Goal: Transaction & Acquisition: Purchase product/service

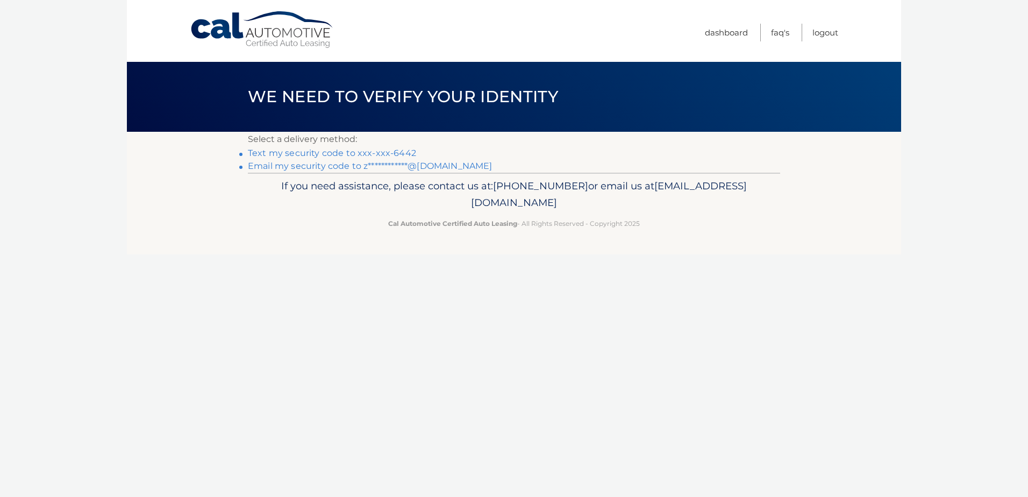
click at [400, 155] on link "Text my security code to xxx-xxx-6442" at bounding box center [332, 153] width 168 height 10
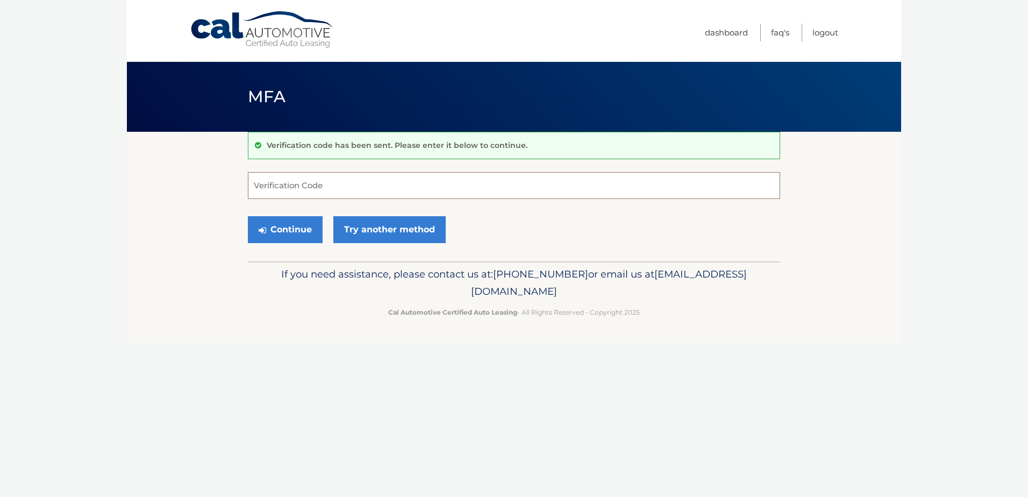
click at [340, 180] on input "Verification Code" at bounding box center [514, 185] width 532 height 27
type input "228410"
click at [280, 231] on button "Continue" at bounding box center [285, 229] width 75 height 27
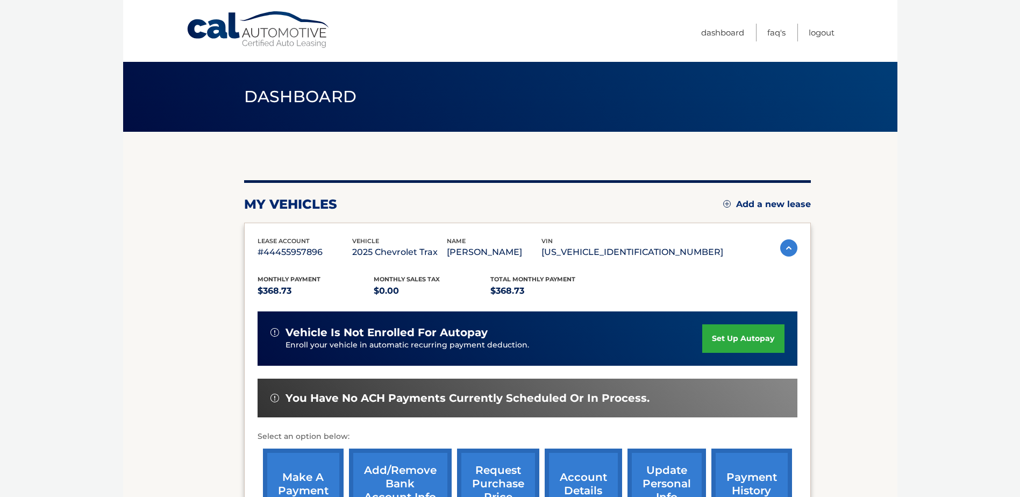
scroll to position [108, 0]
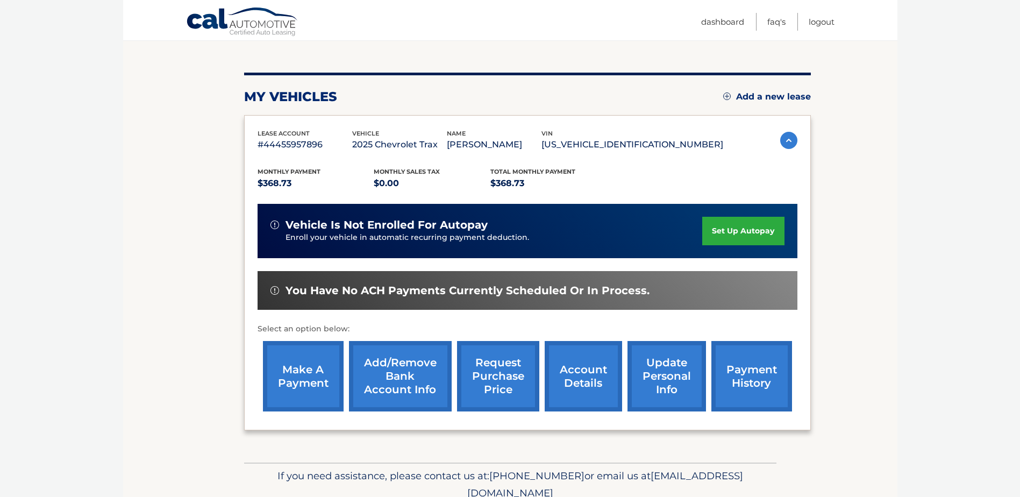
click at [735, 381] on link "payment history" at bounding box center [751, 376] width 81 height 70
click at [594, 369] on link "account details" at bounding box center [583, 376] width 77 height 70
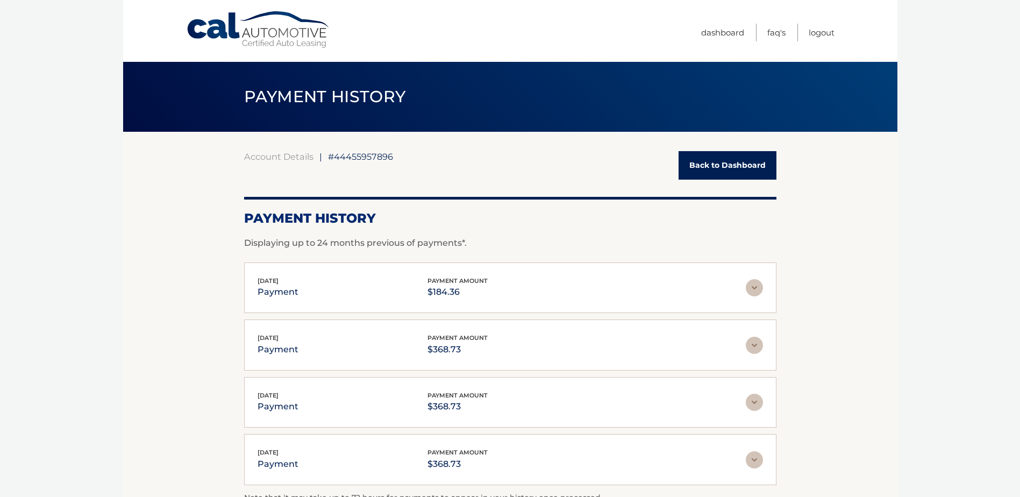
click at [217, 318] on section "Account Details | #44455957896 Back to Dashboard Payment History Displaying up …" at bounding box center [510, 335] width 774 height 407
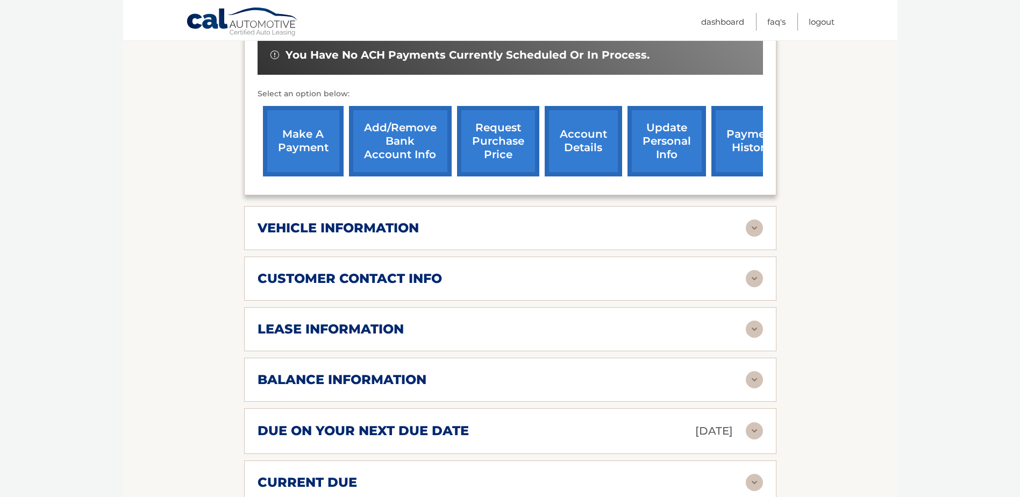
scroll to position [376, 0]
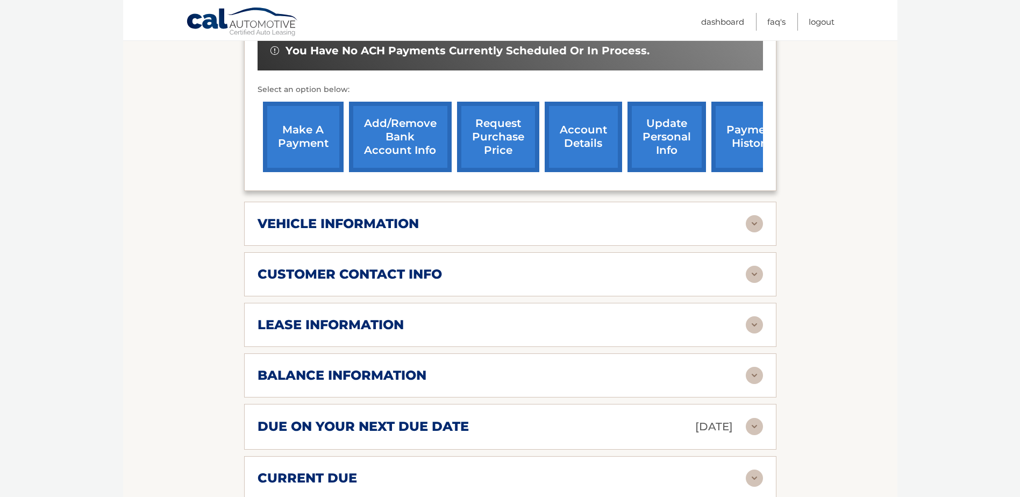
click at [746, 367] on img at bounding box center [754, 375] width 17 height 17
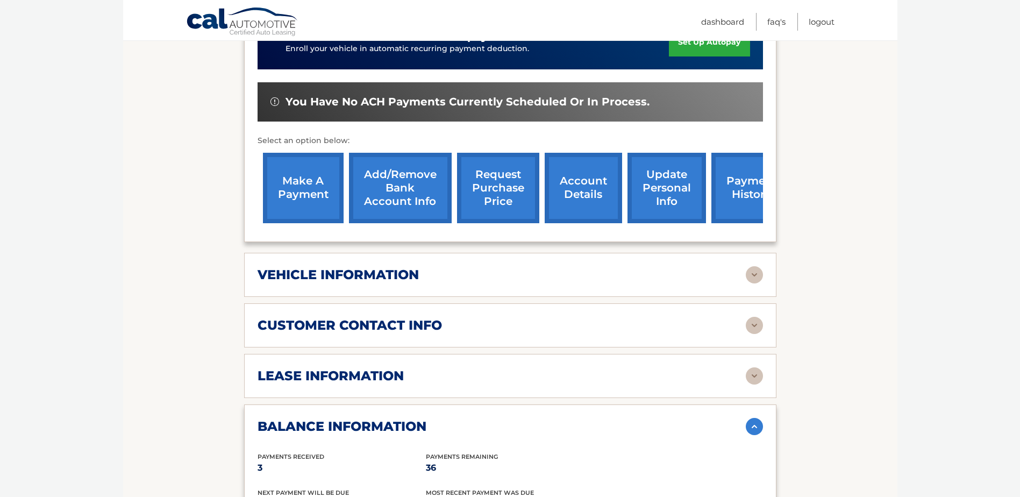
scroll to position [323, 0]
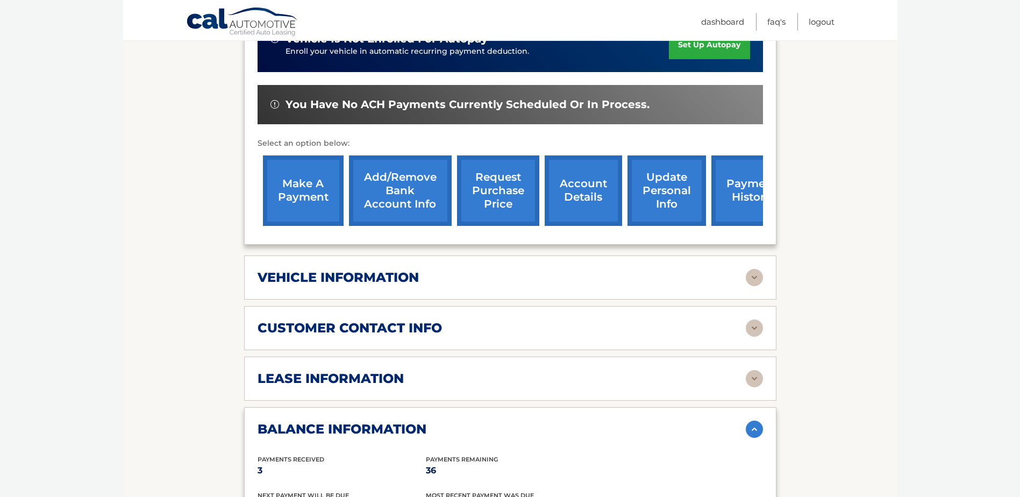
click at [295, 188] on link "make a payment" at bounding box center [303, 190] width 81 height 70
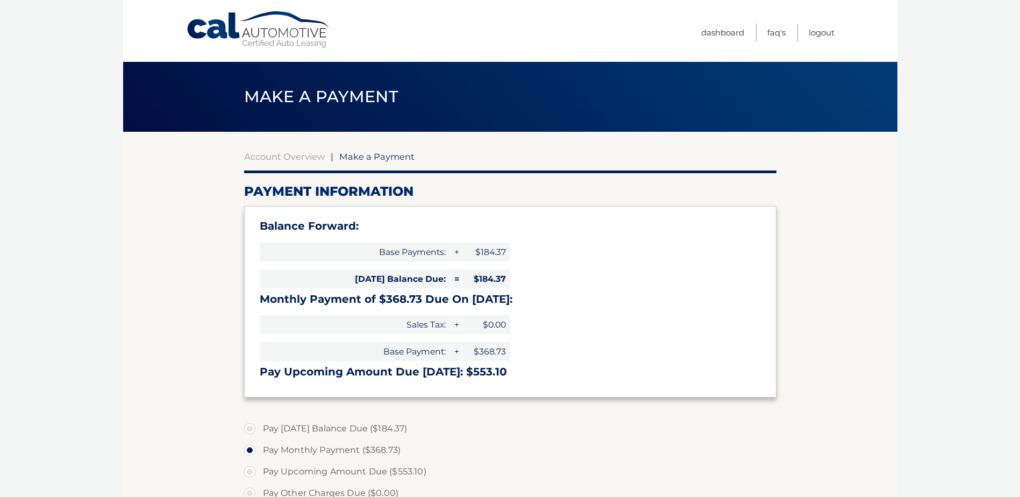
select select "MzYyNzQ2NmMtNTAxMi00ZTI4LWJjOTAtMjUwZDc2ZWFiYzFm"
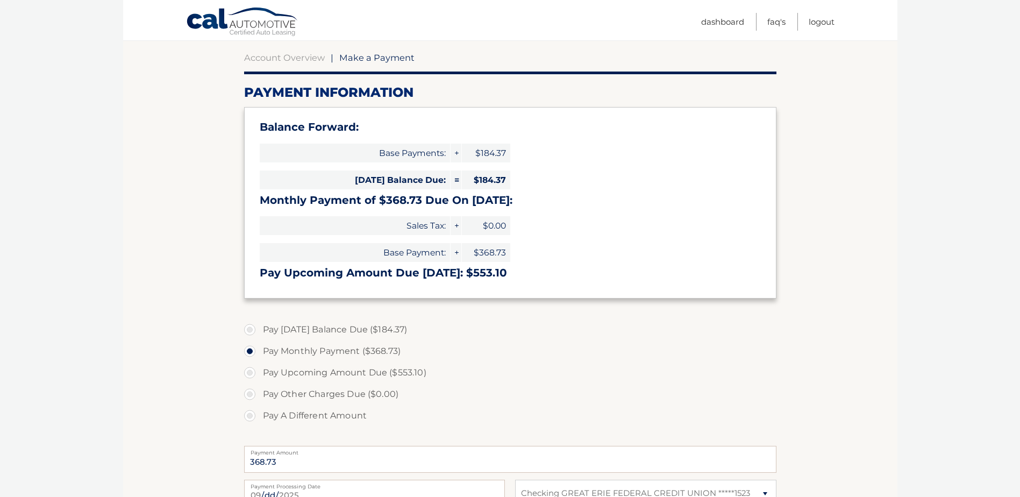
scroll to position [108, 0]
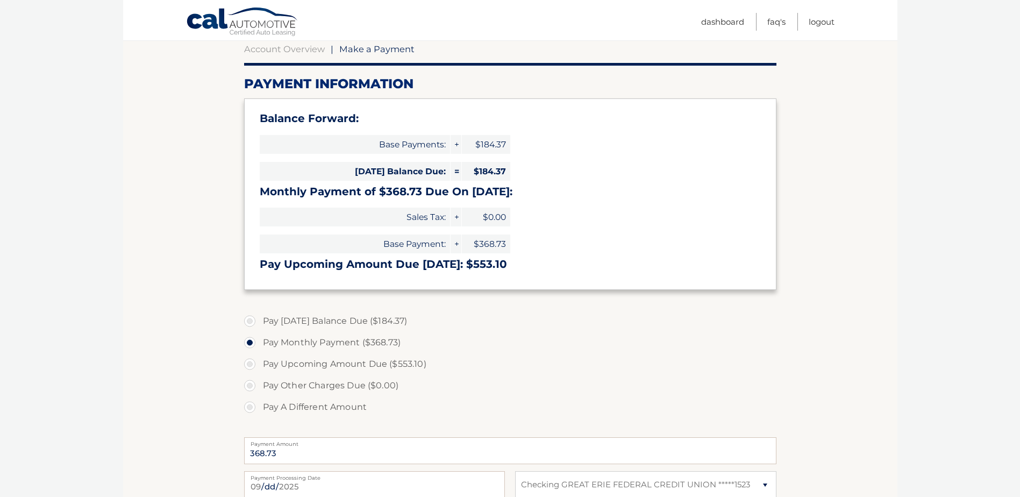
click at [255, 320] on label "Pay [DATE] Balance Due ($184.37)" at bounding box center [510, 321] width 532 height 22
click at [255, 320] on input "Pay [DATE] Balance Due ($184.37)" at bounding box center [253, 318] width 11 height 17
radio input "true"
type input "184.37"
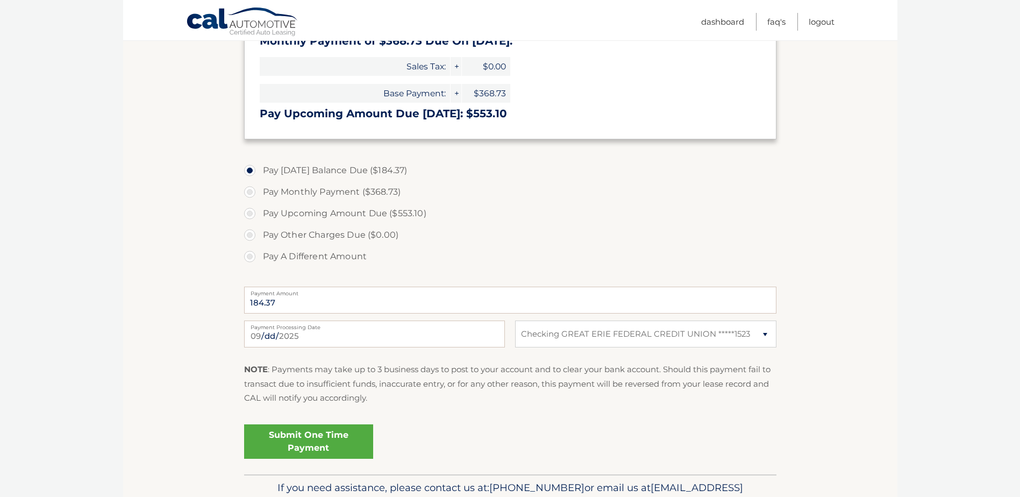
scroll to position [269, 0]
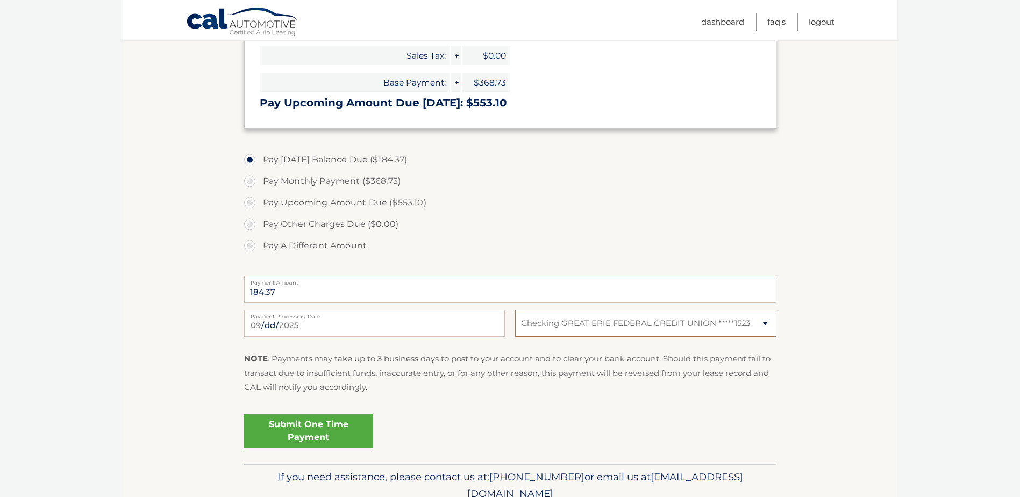
click at [647, 321] on select "Select Bank Account Checking GREAT ERIE FEDERAL CREDIT UNION *****1523" at bounding box center [645, 323] width 261 height 27
select select
click at [515, 310] on select "Select Bank Account Checking GREAT ERIE FEDERAL CREDIT UNION *****1523" at bounding box center [645, 323] width 261 height 27
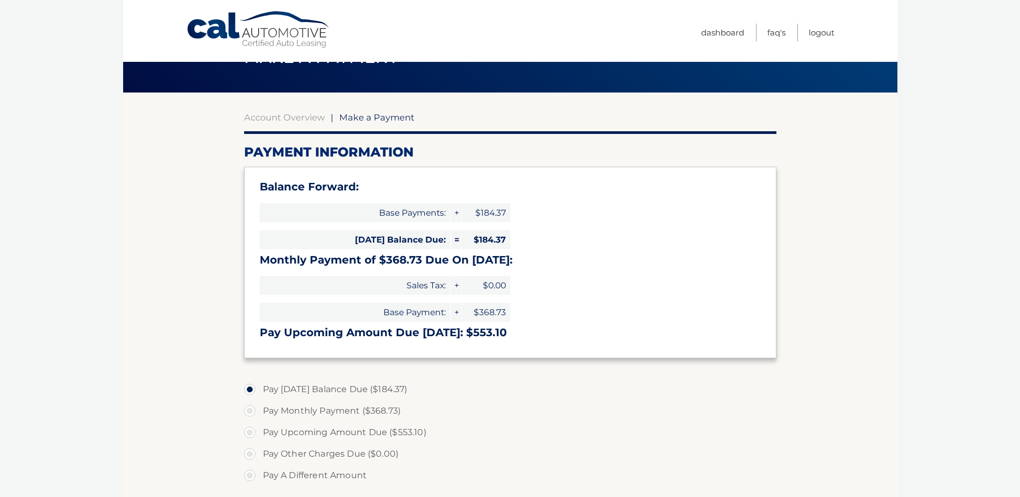
scroll to position [0, 0]
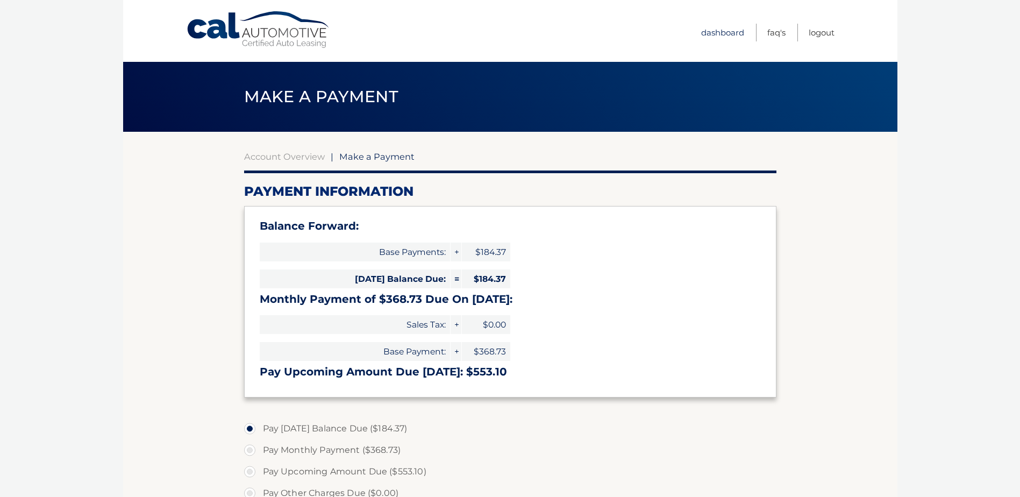
click at [713, 35] on link "Dashboard" at bounding box center [722, 33] width 43 height 18
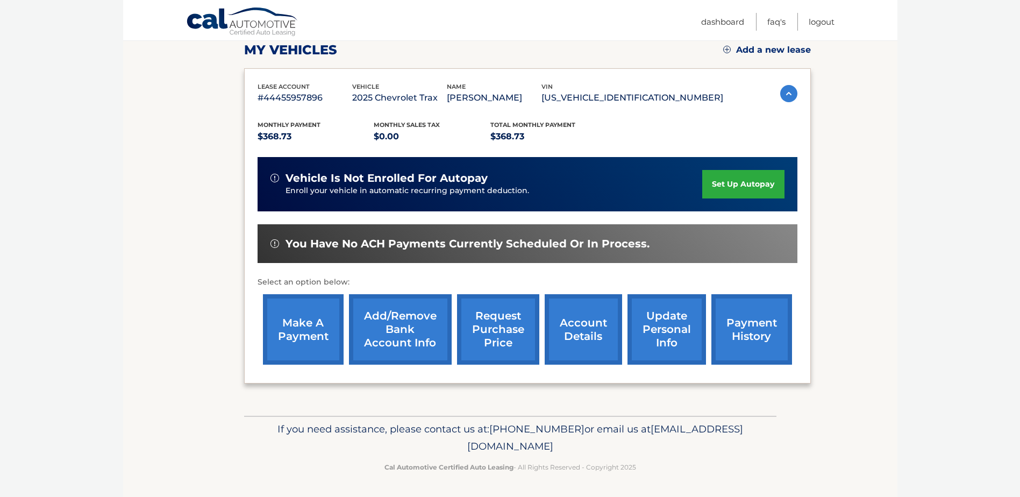
scroll to position [155, 0]
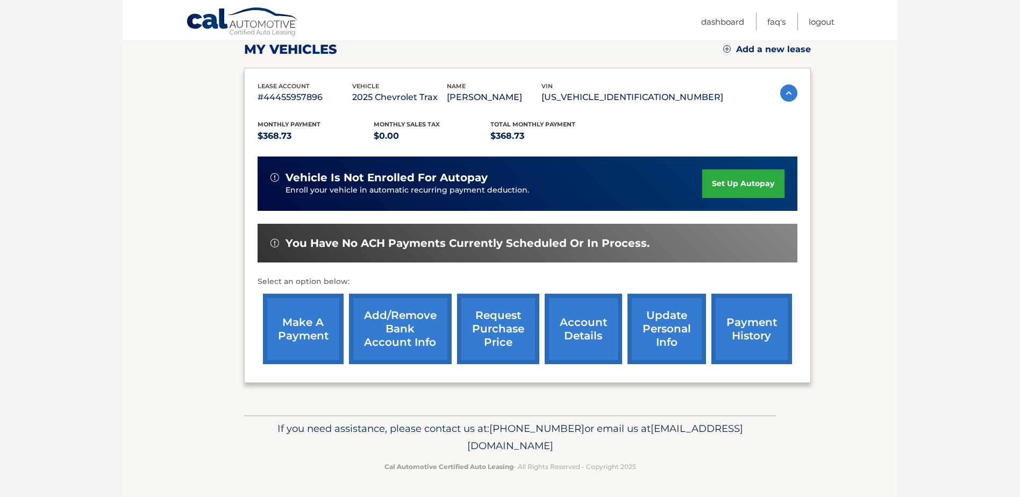
click at [410, 336] on link "Add/Remove bank account info" at bounding box center [400, 329] width 103 height 70
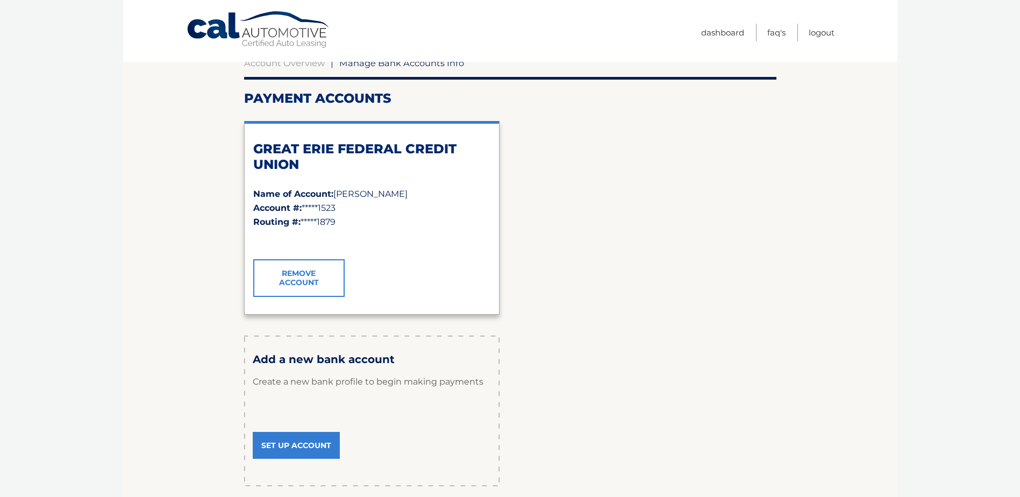
scroll to position [108, 0]
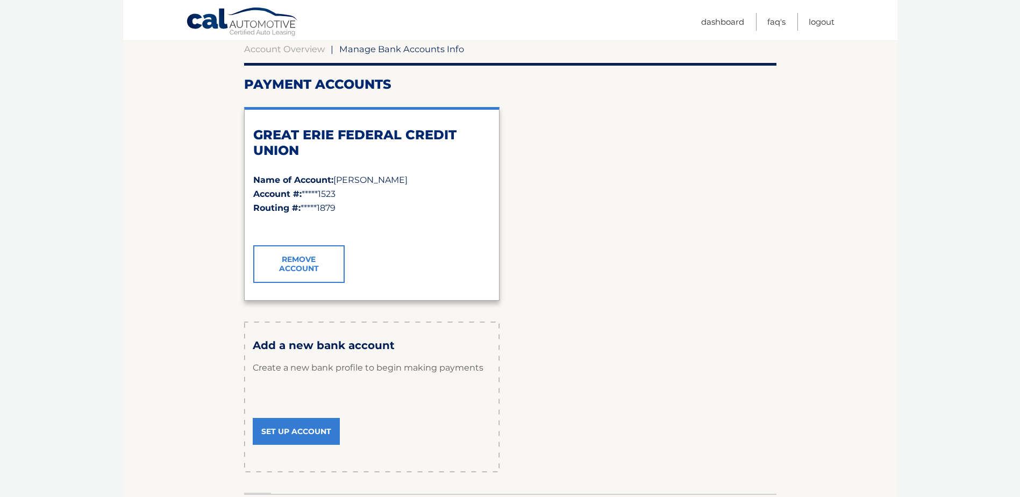
click at [296, 433] on link "Set Up Account" at bounding box center [296, 431] width 87 height 27
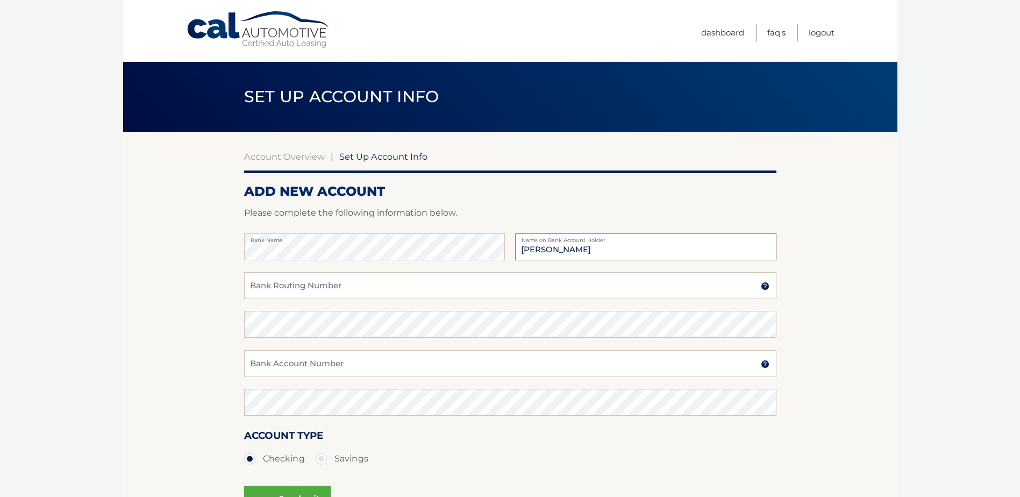
type input "[PERSON_NAME]"
click at [299, 287] on input "Bank Routing Number" at bounding box center [510, 285] width 532 height 27
type input "022000046"
click at [300, 364] on input "Bank Account Number" at bounding box center [510, 363] width 532 height 27
type input "9853380823"
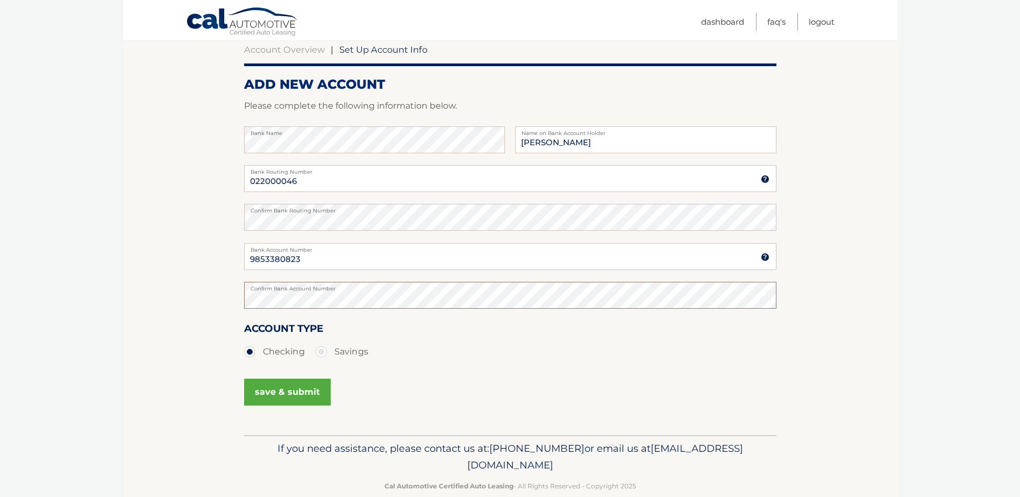
scroll to position [108, 0]
click at [286, 396] on button "save & submit" at bounding box center [287, 391] width 87 height 27
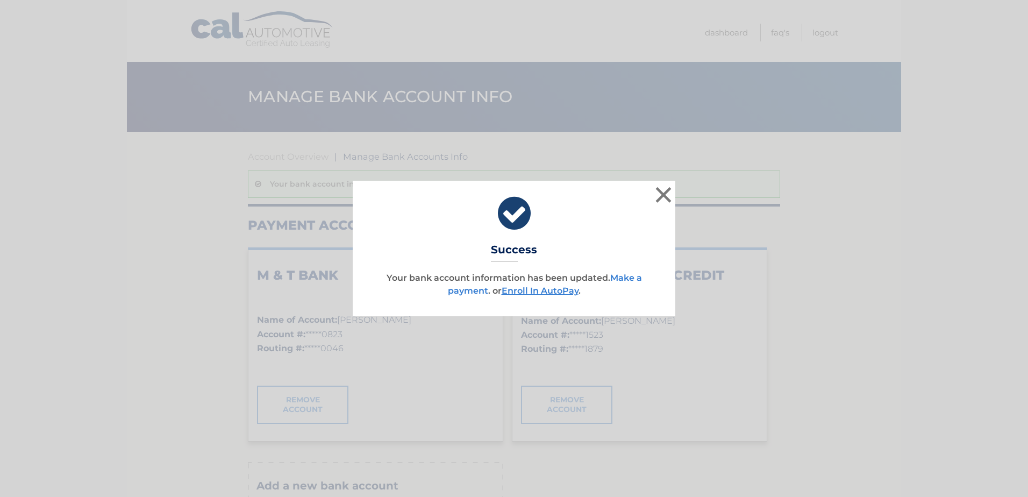
click at [454, 292] on link "Make a payment" at bounding box center [545, 284] width 194 height 23
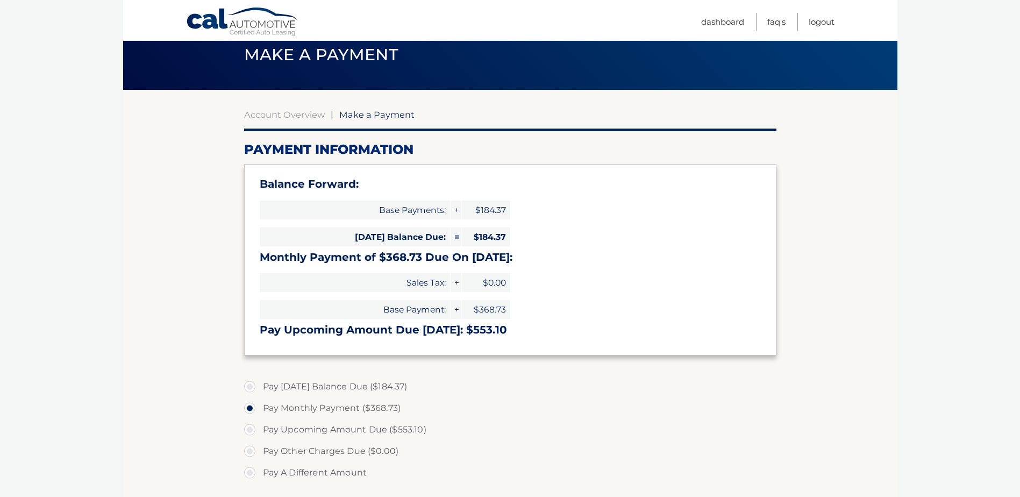
scroll to position [108, 0]
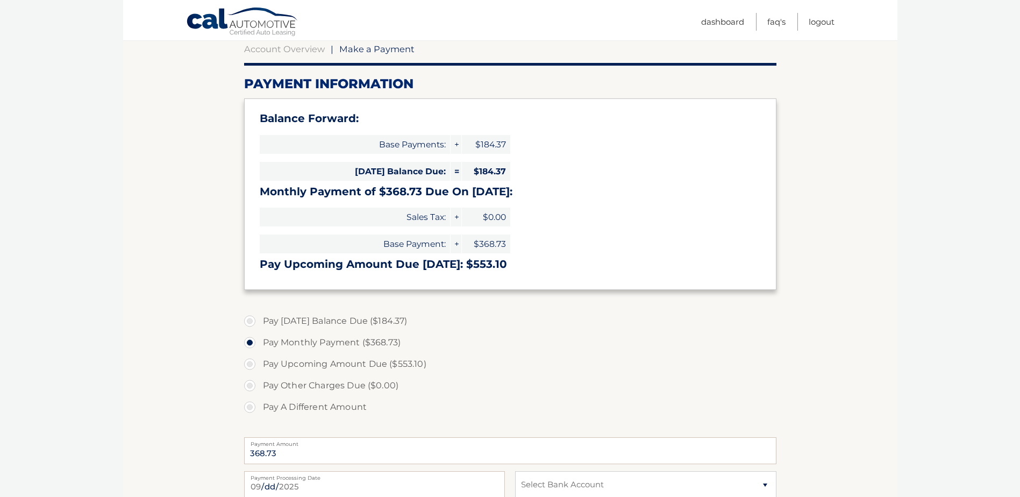
click at [247, 321] on label "Pay [DATE] Balance Due ($184.37)" at bounding box center [510, 321] width 532 height 22
click at [248, 321] on input "Pay [DATE] Balance Due ($184.37)" at bounding box center [253, 318] width 11 height 17
radio input "true"
type input "184.37"
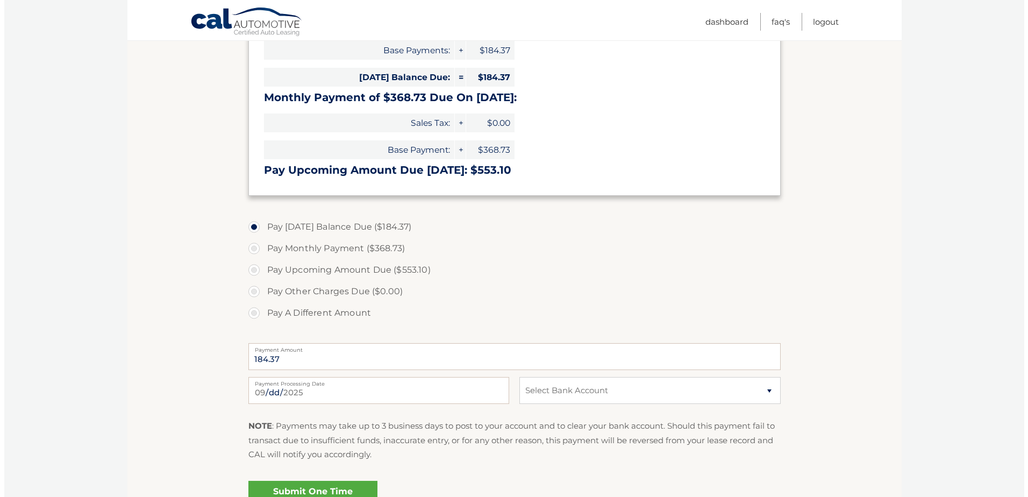
scroll to position [215, 0]
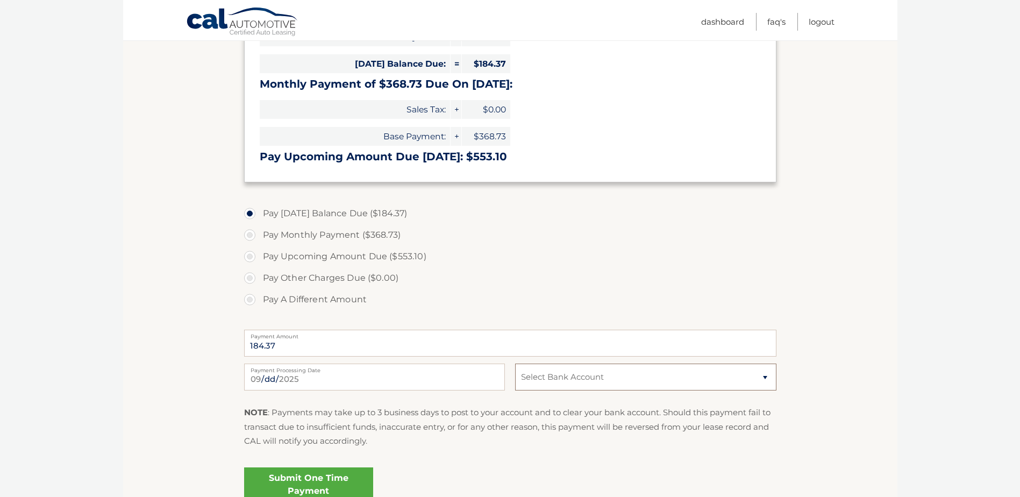
click at [539, 376] on select "Select Bank Account Checking M &amp; T BANK *****0823 Checking GREAT ERIE FEDER…" at bounding box center [645, 376] width 261 height 27
select select "NmUyYzg2YWQtYjU0YS00MDI2LThhYTctZTM1N2Y0NmM5ZGYx"
click at [515, 363] on select "Select Bank Account Checking M &amp; T BANK *****0823 Checking GREAT ERIE FEDER…" at bounding box center [645, 376] width 261 height 27
click at [276, 481] on link "Submit One Time Payment" at bounding box center [308, 484] width 129 height 34
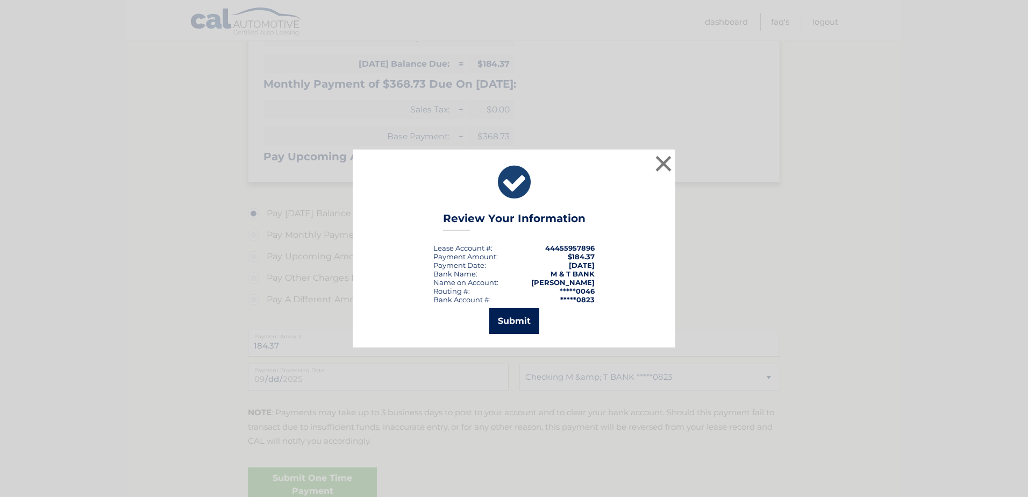
click at [523, 327] on button "Submit" at bounding box center [514, 321] width 50 height 26
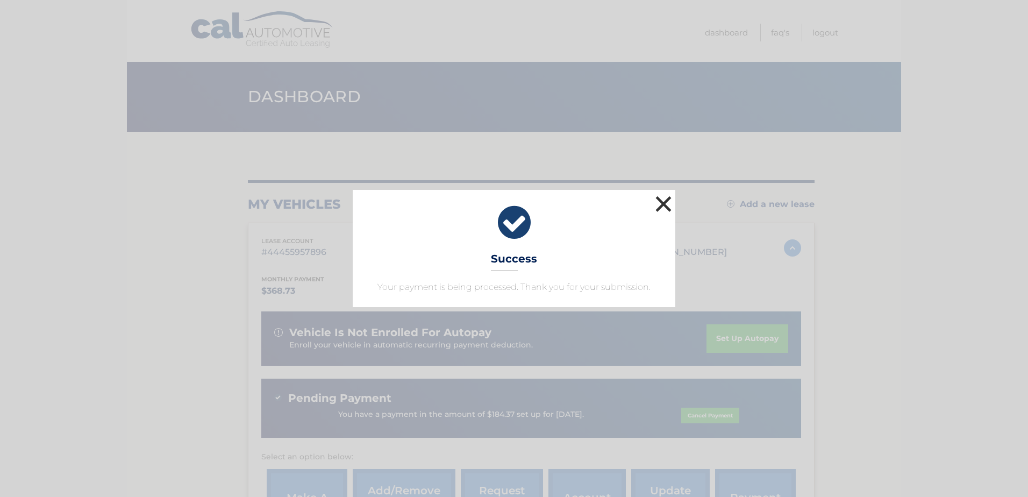
drag, startPoint x: 669, startPoint y: 202, endPoint x: 649, endPoint y: 232, distance: 36.1
click at [669, 202] on button "×" at bounding box center [664, 204] width 22 height 22
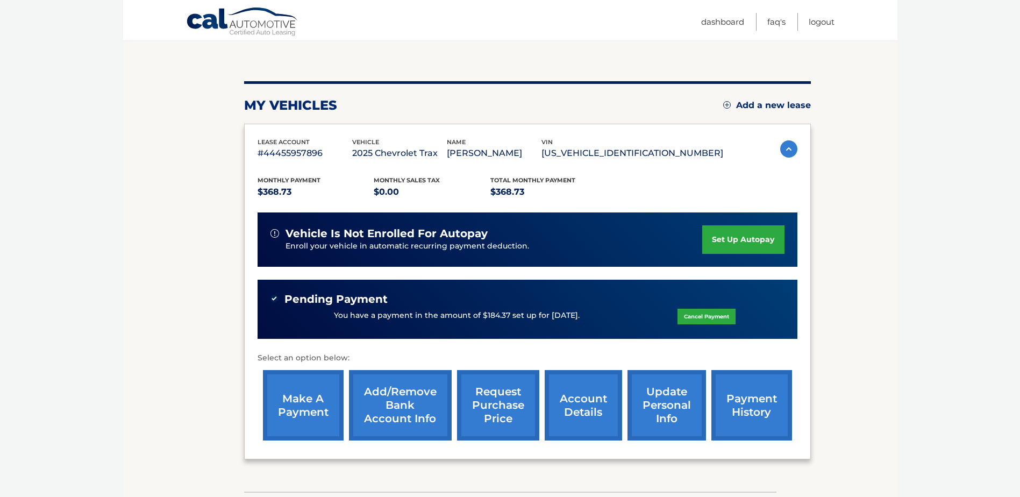
scroll to position [108, 0]
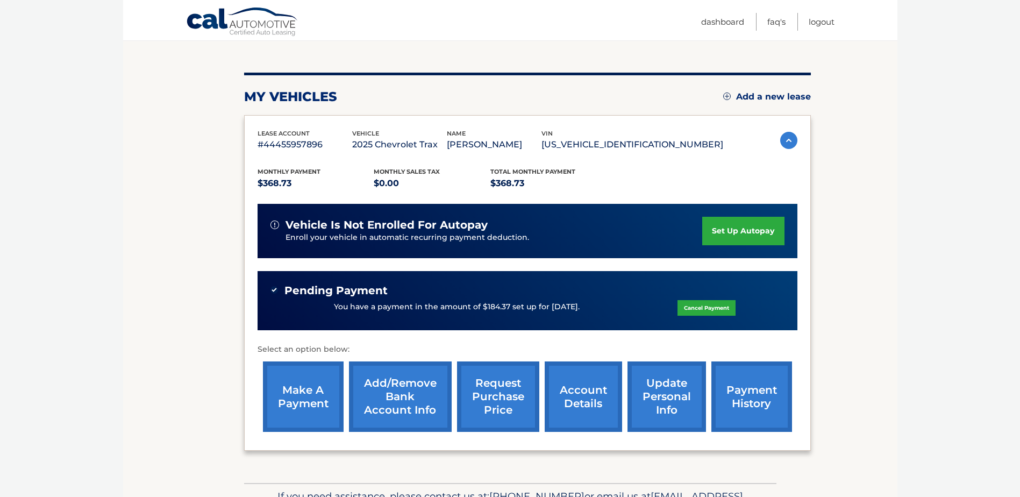
click at [282, 397] on link "make a payment" at bounding box center [303, 396] width 81 height 70
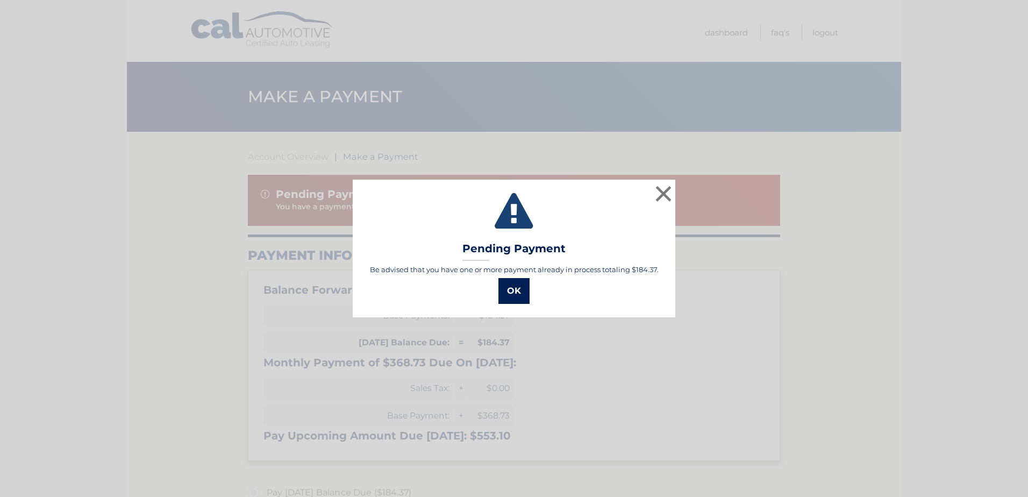
click at [519, 290] on button "OK" at bounding box center [513, 291] width 31 height 26
